Goal: Task Accomplishment & Management: Use online tool/utility

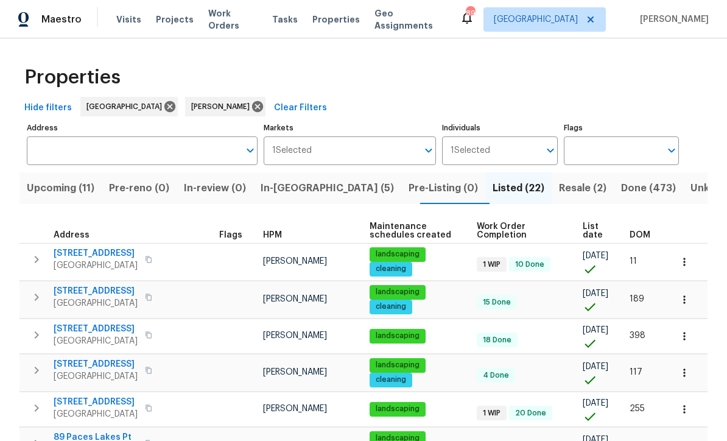
click at [293, 180] on span "In-reno (5)" at bounding box center [327, 188] width 133 height 17
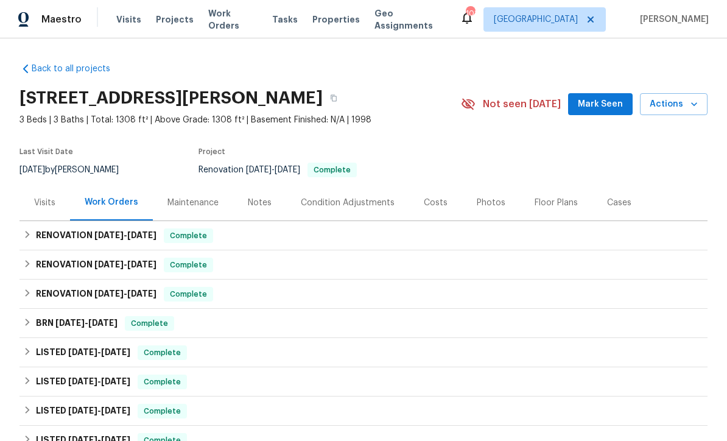
click at [255, 205] on div "Notes" at bounding box center [260, 203] width 24 height 12
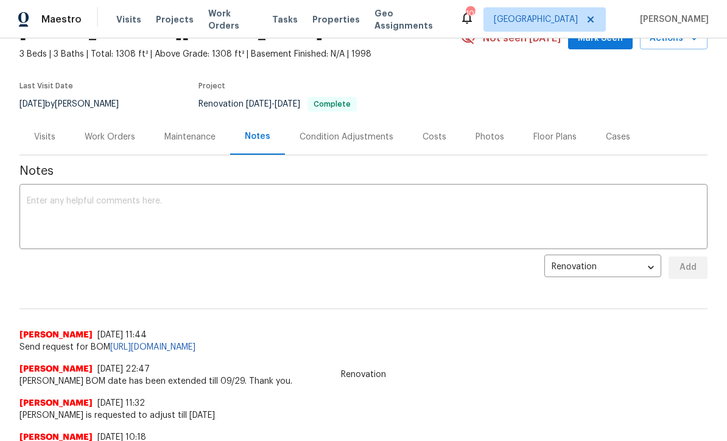
scroll to position [65, 0]
click at [33, 198] on textarea at bounding box center [363, 218] width 673 height 43
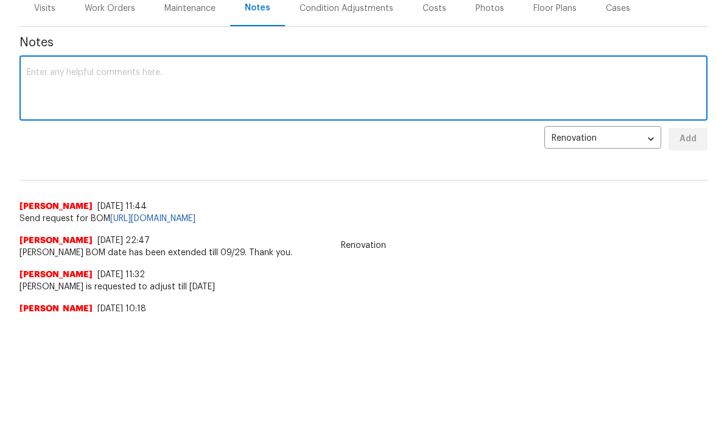
paste textarea "Ashley Torres-Bohl This Home 17 Cedars Glen Pl, Villa Rica, GA 30180 is ready t…"
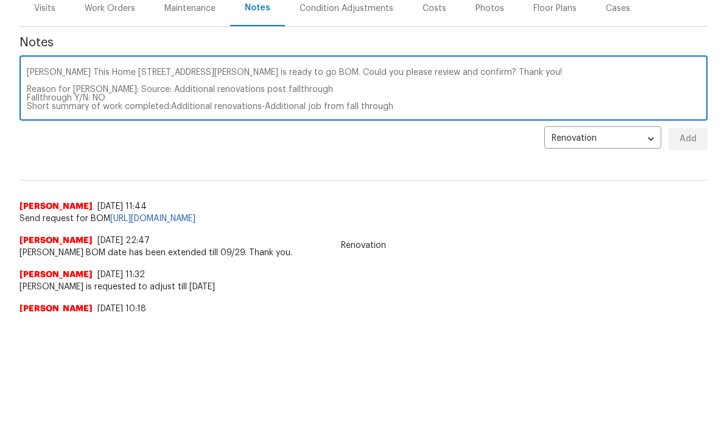
scroll to position [43, 0]
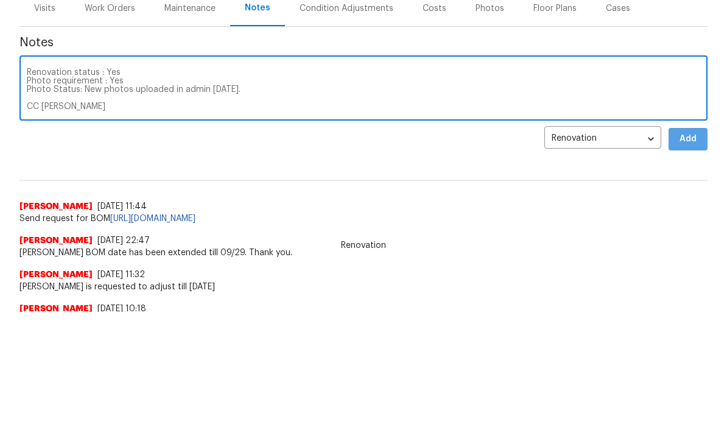
type textarea "Ashley Torres-Bohl This Home 17 Cedars Glen Pl, Villa Rica, GA 30180 is ready t…"
click at [704, 257] on button "Add" at bounding box center [688, 268] width 39 height 23
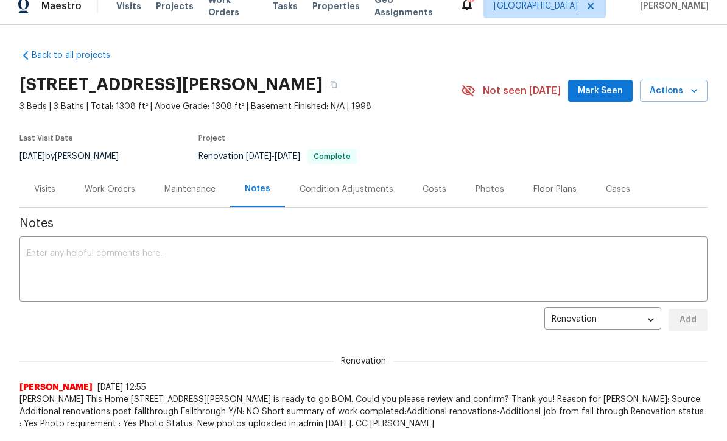
scroll to position [13, 0]
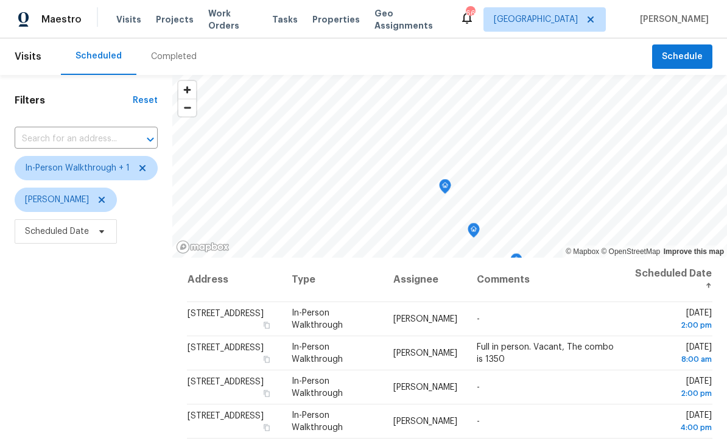
scroll to position [90, 0]
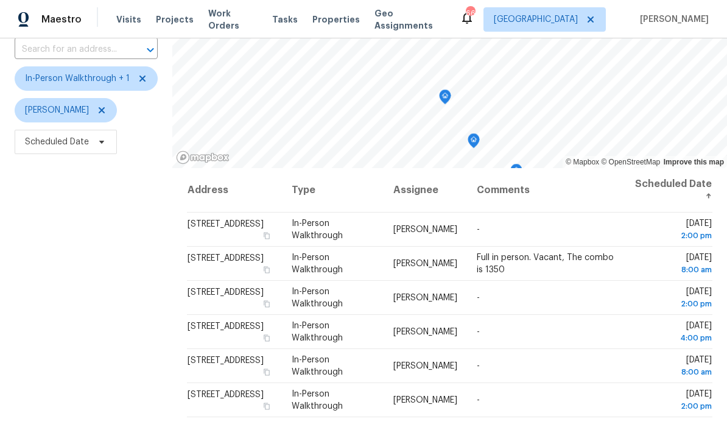
copy span "[STREET_ADDRESS]"
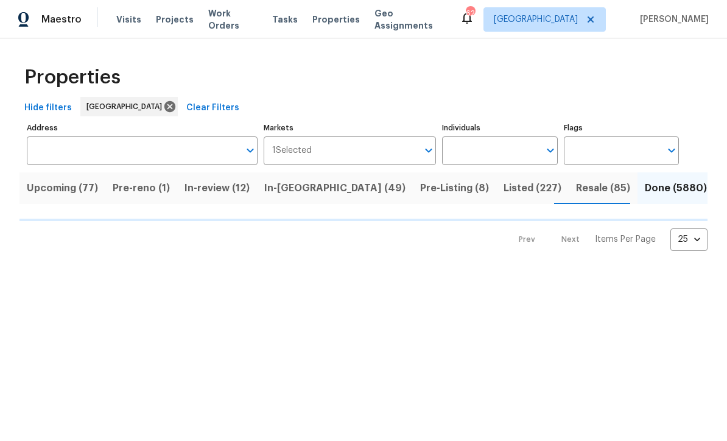
click at [172, 146] on input "Address" at bounding box center [133, 150] width 212 height 29
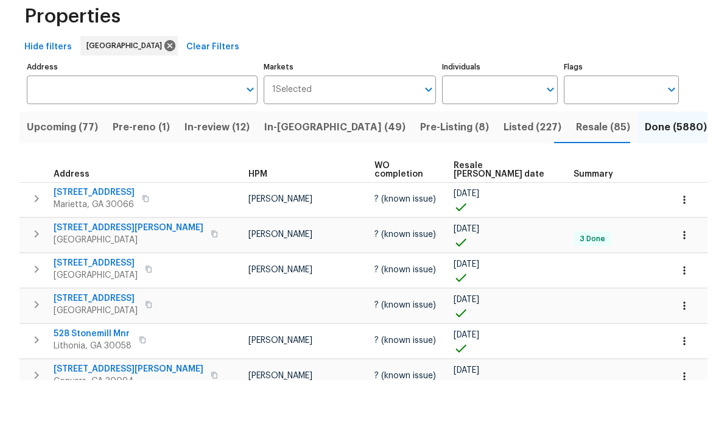
scroll to position [1, 0]
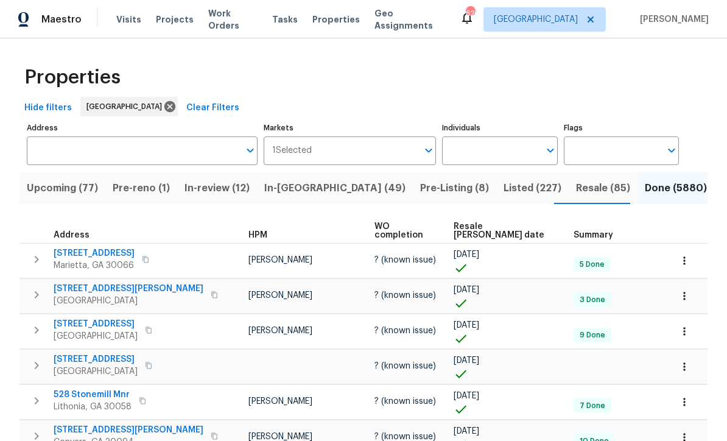
click at [71, 152] on input "Address" at bounding box center [133, 150] width 212 height 29
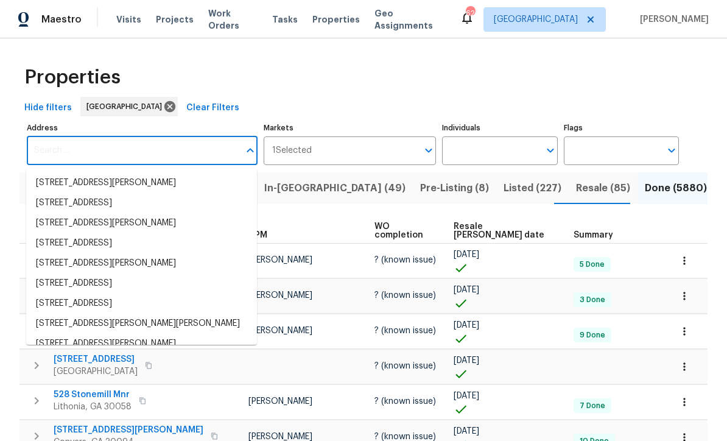
scroll to position [0, 0]
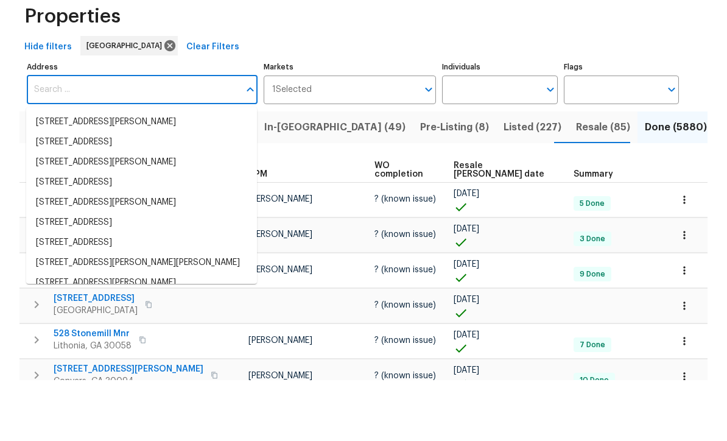
paste input "[STREET_ADDRESS]"
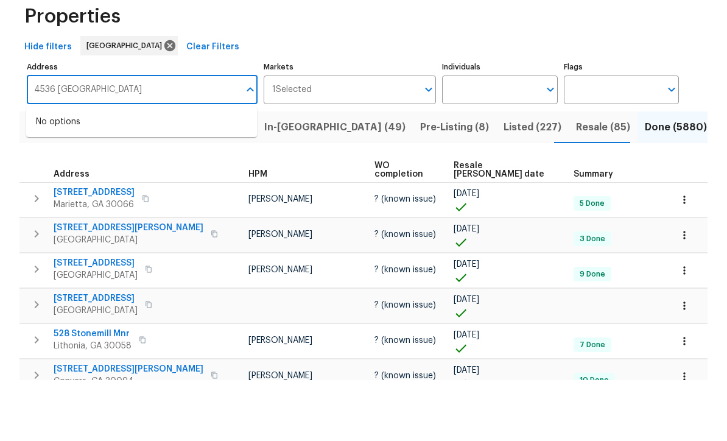
type input "4536 Mount Zi"
click at [216, 97] on div "Hide filters Atlanta Clear Filters" at bounding box center [363, 108] width 688 height 23
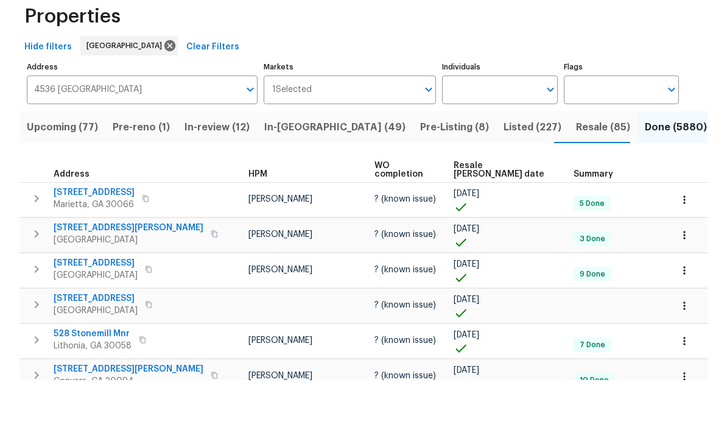
scroll to position [40, 0]
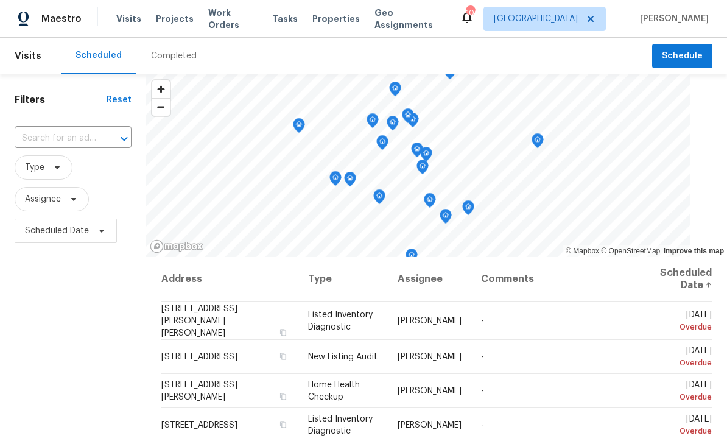
scroll to position [1, 0]
click at [94, 145] on input "text" at bounding box center [56, 139] width 83 height 19
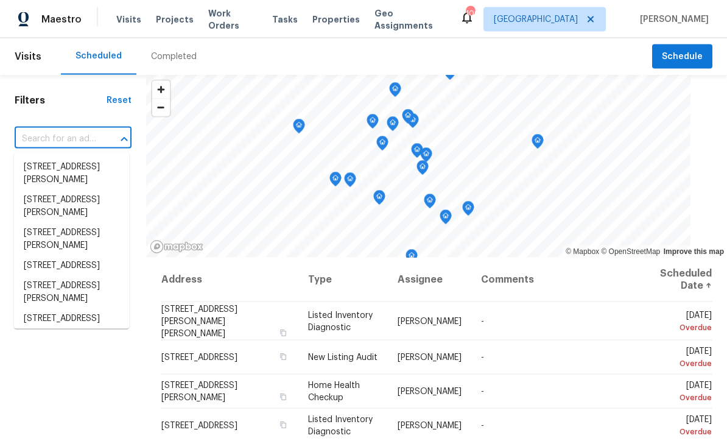
click at [51, 130] on input "text" at bounding box center [56, 139] width 83 height 19
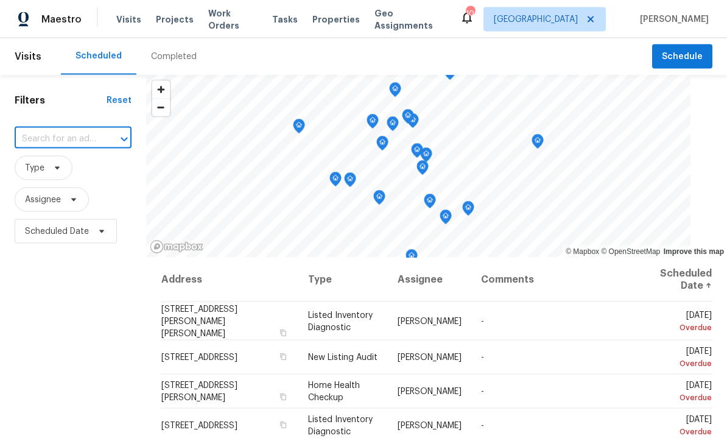
paste input "[STREET_ADDRESS]"
type input "[STREET_ADDRESS]"
click at [49, 168] on li "[STREET_ADDRESS]" at bounding box center [71, 167] width 115 height 20
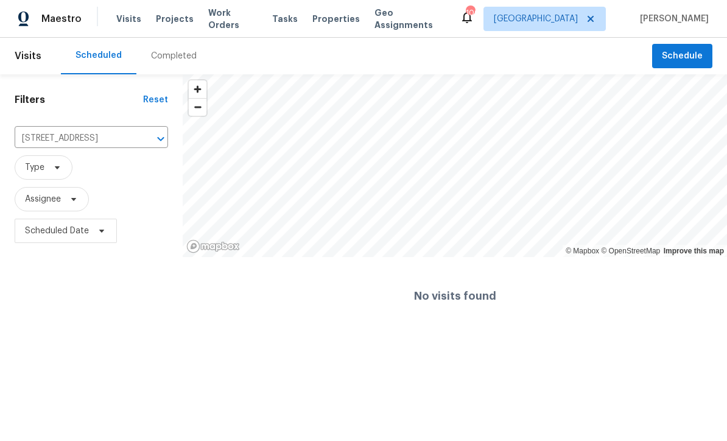
click at [149, 142] on icon "Clear" at bounding box center [145, 139] width 12 height 12
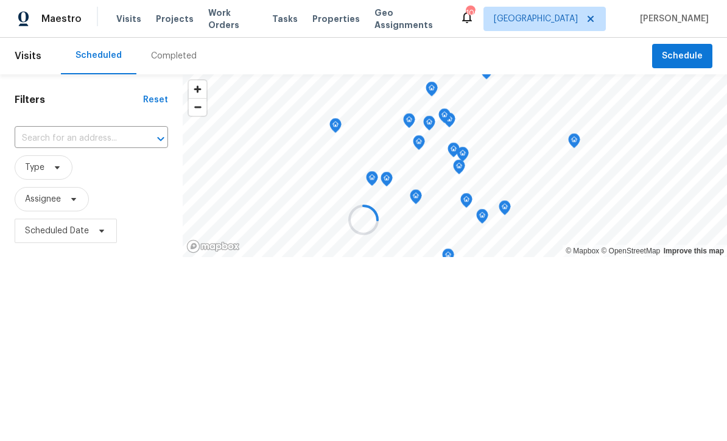
scroll to position [1, 0]
